Goal: Use online tool/utility

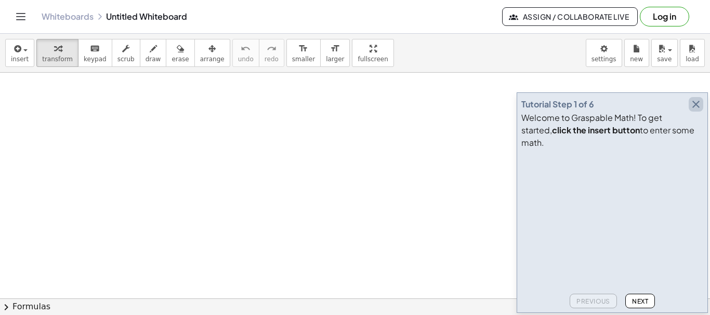
click at [693, 111] on icon "button" at bounding box center [695, 104] width 12 height 12
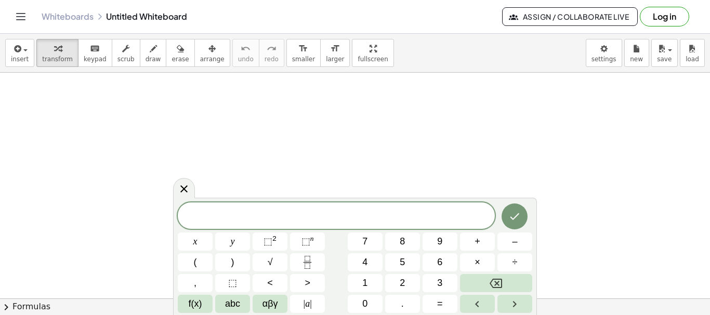
click at [183, 195] on div at bounding box center [184, 188] width 22 height 20
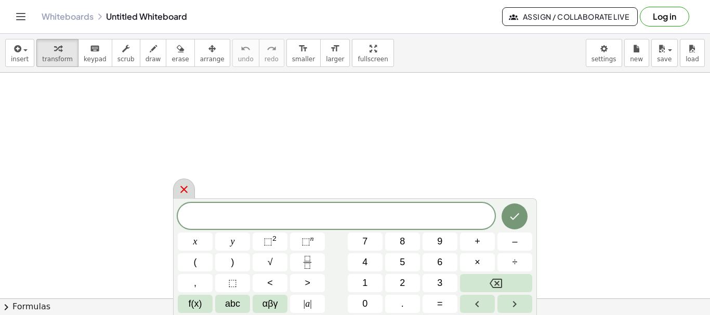
click at [186, 192] on icon at bounding box center [183, 189] width 7 height 7
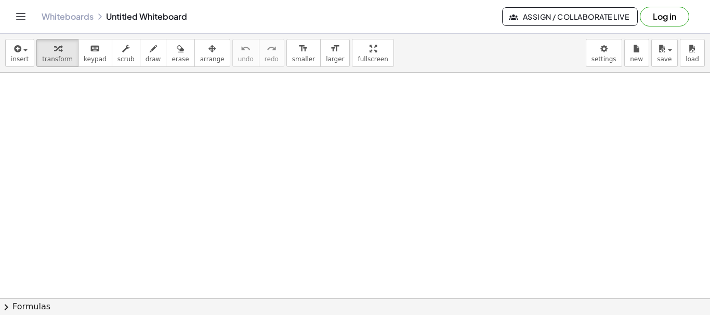
drag, startPoint x: 173, startPoint y: 151, endPoint x: 197, endPoint y: 162, distance: 25.8
click at [140, 55] on button "draw" at bounding box center [153, 53] width 27 height 28
drag, startPoint x: 158, startPoint y: 110, endPoint x: 169, endPoint y: 121, distance: 15.8
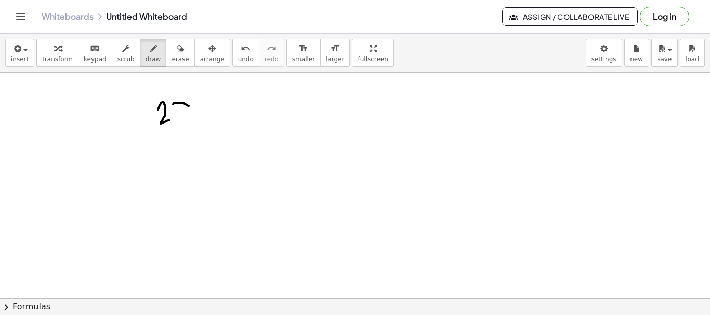
drag, startPoint x: 175, startPoint y: 103, endPoint x: 193, endPoint y: 109, distance: 18.9
drag, startPoint x: 188, startPoint y: 96, endPoint x: 186, endPoint y: 105, distance: 9.6
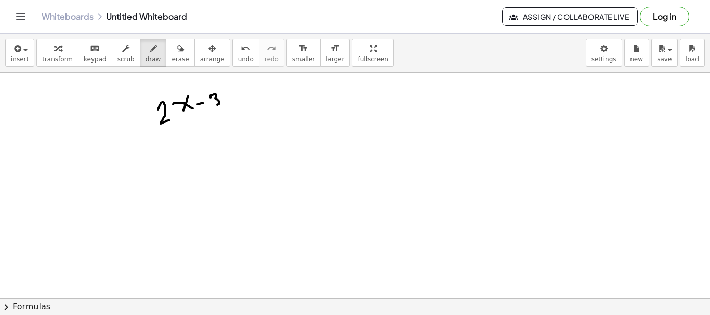
drag, startPoint x: 210, startPoint y: 97, endPoint x: 217, endPoint y: 104, distance: 9.6
drag, startPoint x: 231, startPoint y: 102, endPoint x: 237, endPoint y: 102, distance: 6.2
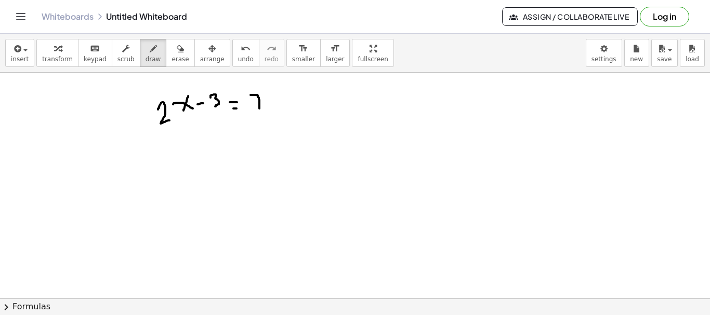
drag, startPoint x: 250, startPoint y: 95, endPoint x: 259, endPoint y: 110, distance: 17.0
drag, startPoint x: 253, startPoint y: 102, endPoint x: 259, endPoint y: 103, distance: 5.2
drag, startPoint x: 185, startPoint y: 155, endPoint x: 203, endPoint y: 168, distance: 21.9
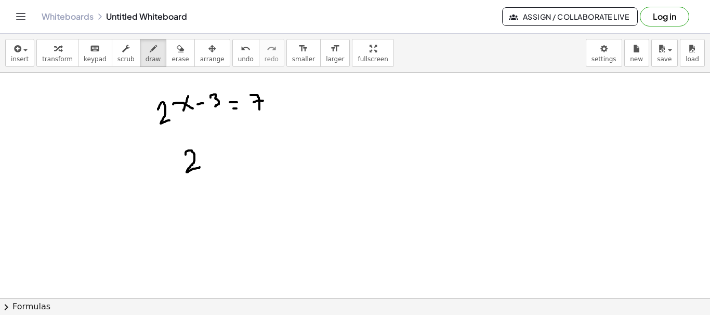
drag, startPoint x: 203, startPoint y: 150, endPoint x: 220, endPoint y: 153, distance: 17.9
drag, startPoint x: 212, startPoint y: 141, endPoint x: 211, endPoint y: 157, distance: 16.1
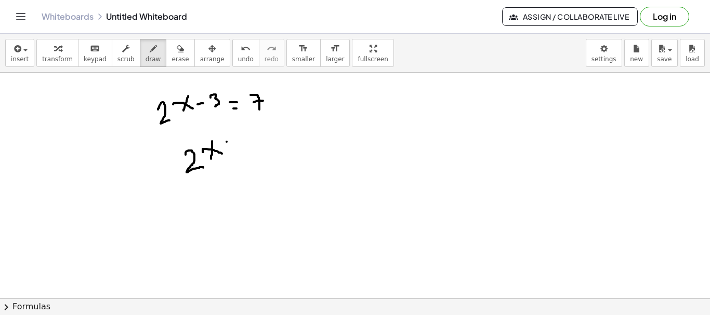
drag, startPoint x: 226, startPoint y: 142, endPoint x: 237, endPoint y: 136, distance: 12.3
drag, startPoint x: 231, startPoint y: 151, endPoint x: 237, endPoint y: 146, distance: 7.5
drag, startPoint x: 250, startPoint y: 135, endPoint x: 262, endPoint y: 145, distance: 16.6
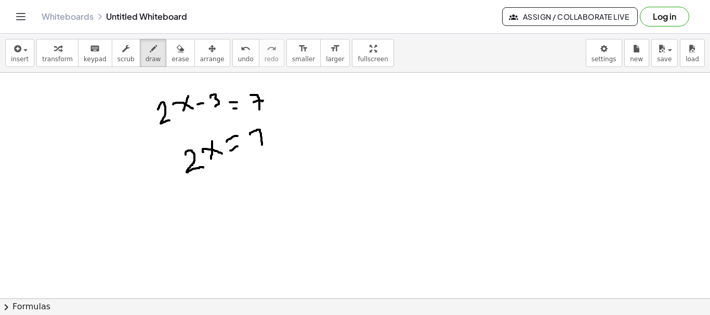
drag, startPoint x: 256, startPoint y: 139, endPoint x: 262, endPoint y: 136, distance: 7.0
drag, startPoint x: 270, startPoint y: 133, endPoint x: 276, endPoint y: 131, distance: 6.6
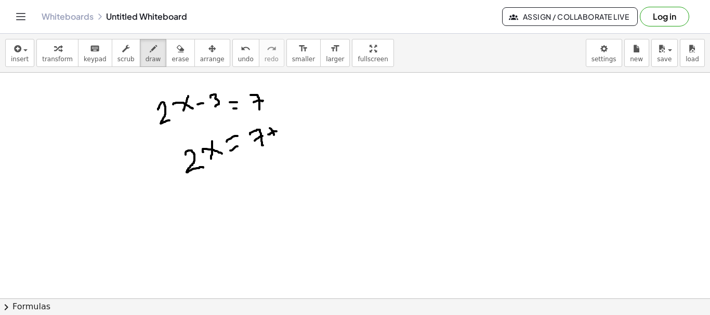
drag, startPoint x: 270, startPoint y: 128, endPoint x: 274, endPoint y: 135, distance: 7.9
drag, startPoint x: 279, startPoint y: 122, endPoint x: 284, endPoint y: 132, distance: 11.7
drag, startPoint x: 214, startPoint y: 189, endPoint x: 229, endPoint y: 196, distance: 16.5
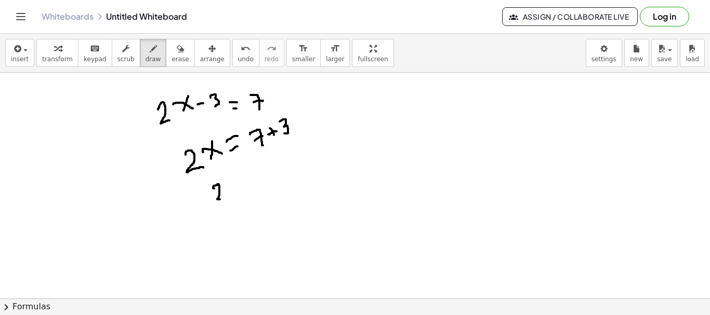
drag, startPoint x: 228, startPoint y: 184, endPoint x: 243, endPoint y: 188, distance: 15.4
drag, startPoint x: 237, startPoint y: 182, endPoint x: 235, endPoint y: 192, distance: 10.0
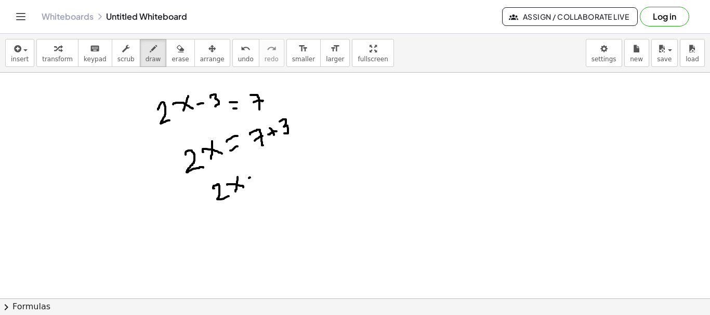
drag, startPoint x: 249, startPoint y: 178, endPoint x: 256, endPoint y: 173, distance: 8.6
drag, startPoint x: 252, startPoint y: 182, endPoint x: 258, endPoint y: 179, distance: 6.8
drag, startPoint x: 266, startPoint y: 169, endPoint x: 271, endPoint y: 177, distance: 9.8
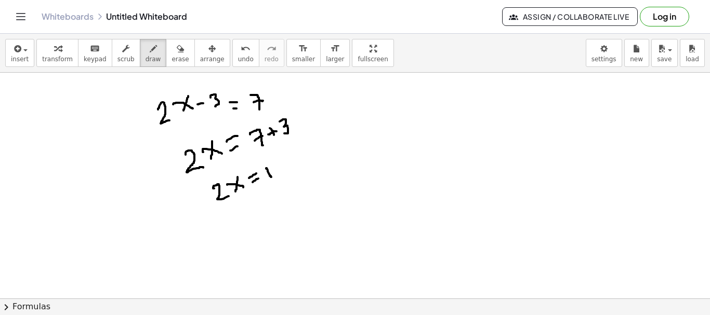
drag, startPoint x: 239, startPoint y: 212, endPoint x: 255, endPoint y: 217, distance: 15.8
drag, startPoint x: 250, startPoint y: 209, endPoint x: 248, endPoint y: 218, distance: 8.6
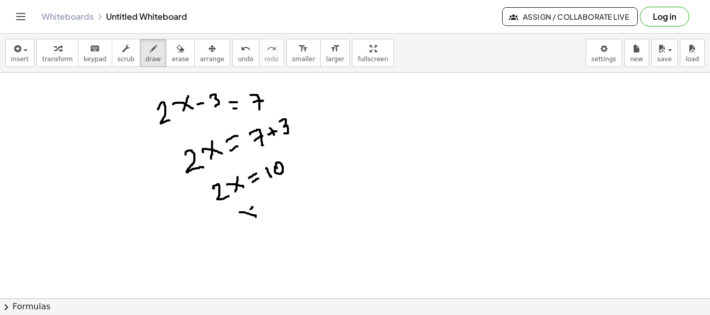
drag, startPoint x: 268, startPoint y: 210, endPoint x: 273, endPoint y: 207, distance: 6.5
drag, startPoint x: 277, startPoint y: 191, endPoint x: 282, endPoint y: 197, distance: 8.5
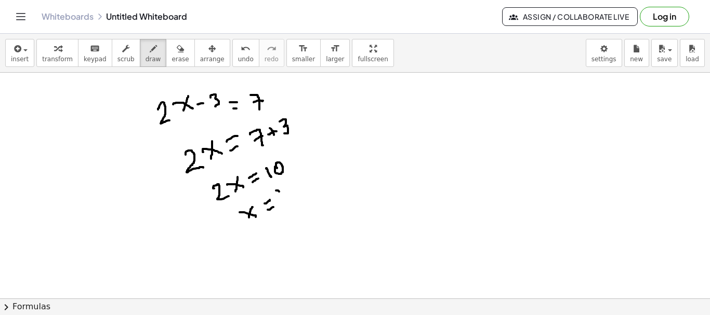
drag, startPoint x: 280, startPoint y: 203, endPoint x: 292, endPoint y: 194, distance: 15.2
drag, startPoint x: 289, startPoint y: 204, endPoint x: 299, endPoint y: 211, distance: 11.8
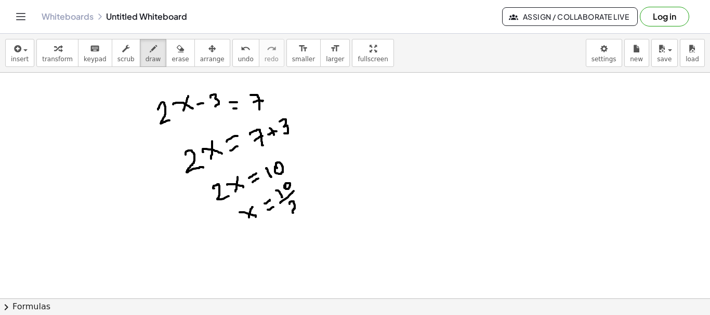
drag, startPoint x: 265, startPoint y: 250, endPoint x: 273, endPoint y: 246, distance: 9.1
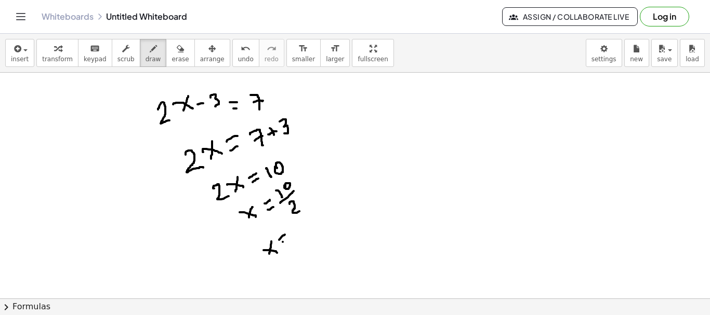
drag, startPoint x: 296, startPoint y: 230, endPoint x: 297, endPoint y: 238, distance: 7.9
drag, startPoint x: 296, startPoint y: 225, endPoint x: 300, endPoint y: 221, distance: 5.9
